Goal: Transaction & Acquisition: Register for event/course

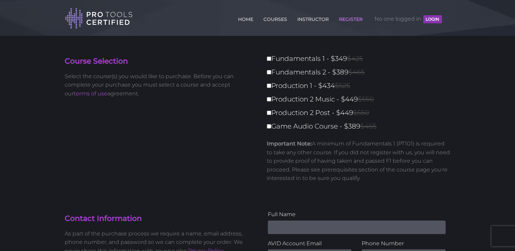
click at [271, 58] on label "Fundamentals 1 - $349 $425" at bounding box center [361, 59] width 188 height 12
click at [271, 58] on input "Fundamentals 1 - $349 $425" at bounding box center [269, 59] width 4 height 4
checkbox input "true"
type input "349"
click at [268, 71] on input "Fundamentals 2 - $389 $465" at bounding box center [269, 72] width 4 height 4
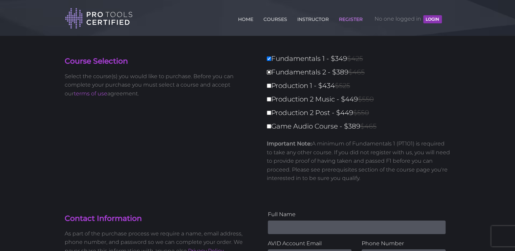
checkbox input "true"
type input "738"
